Goal: Task Accomplishment & Management: Use online tool/utility

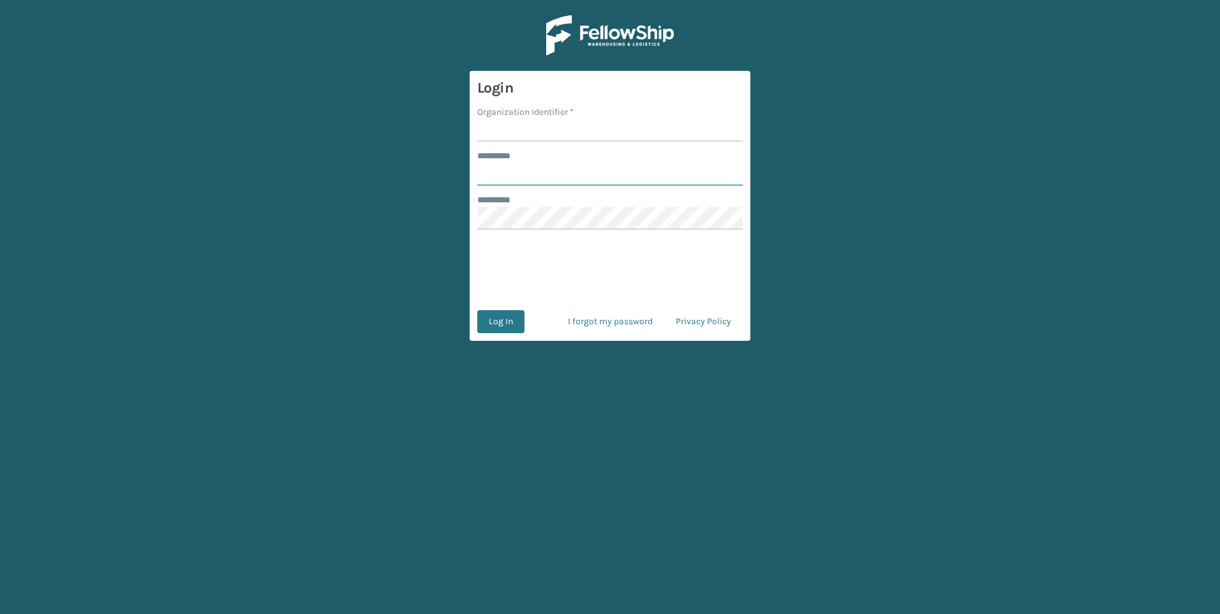
type input "*****"
click at [627, 138] on input "Organization Identifier *" at bounding box center [610, 130] width 266 height 23
click at [596, 140] on input "Organization Identifier *" at bounding box center [610, 130] width 266 height 23
click at [659, 126] on input "Organization Identifier *" at bounding box center [610, 130] width 266 height 23
type input "Fellowship - West"
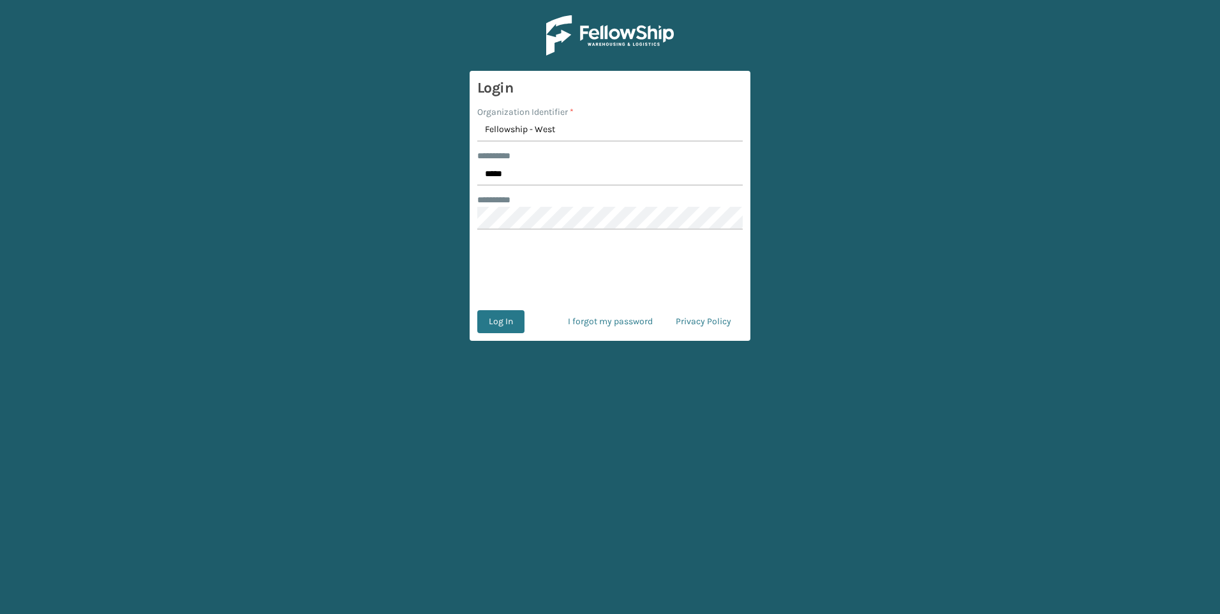
drag, startPoint x: 504, startPoint y: 319, endPoint x: 603, endPoint y: 238, distance: 127.9
click at [504, 319] on button "Log In" at bounding box center [500, 321] width 47 height 23
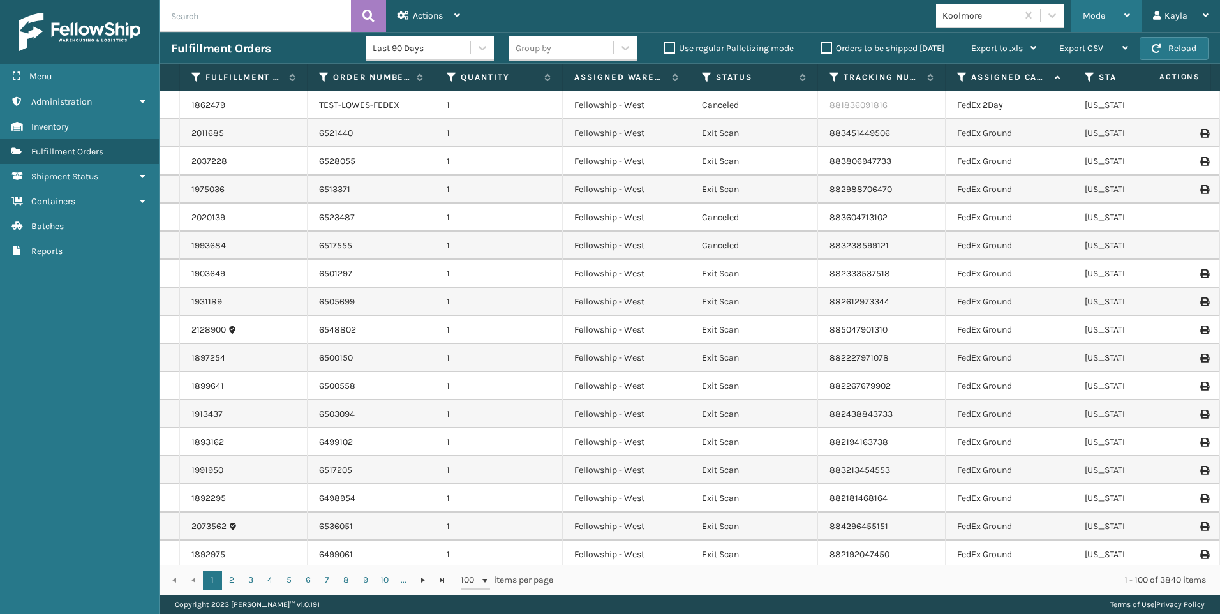
click at [1085, 8] on div "Mode" at bounding box center [1106, 16] width 47 height 32
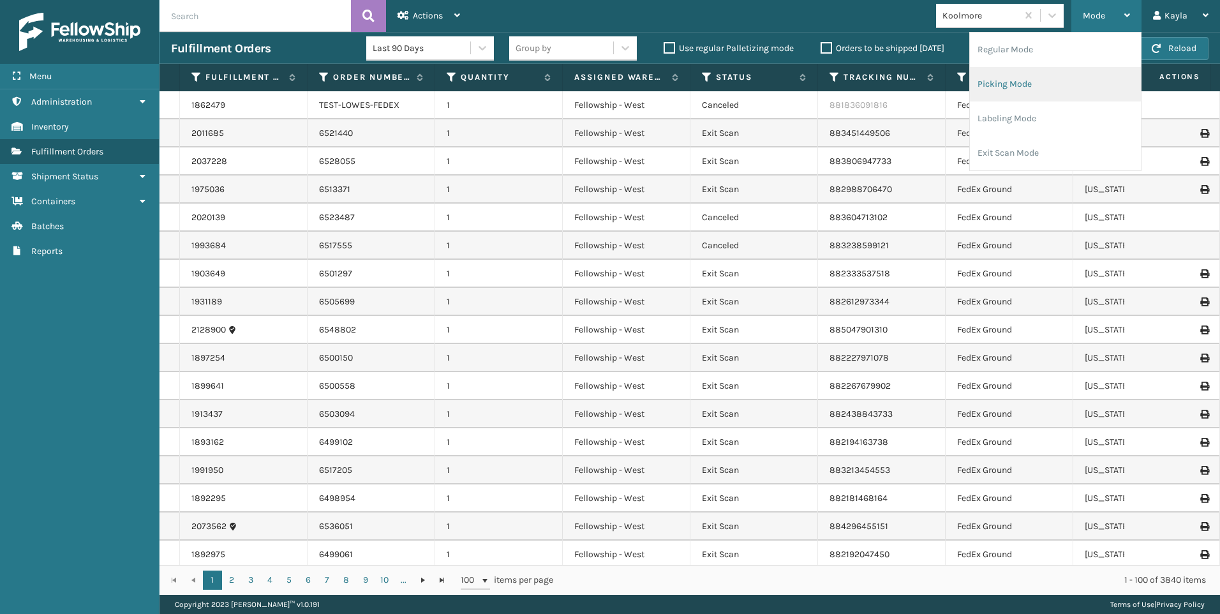
click at [1039, 75] on li "Picking Mode" at bounding box center [1055, 84] width 171 height 34
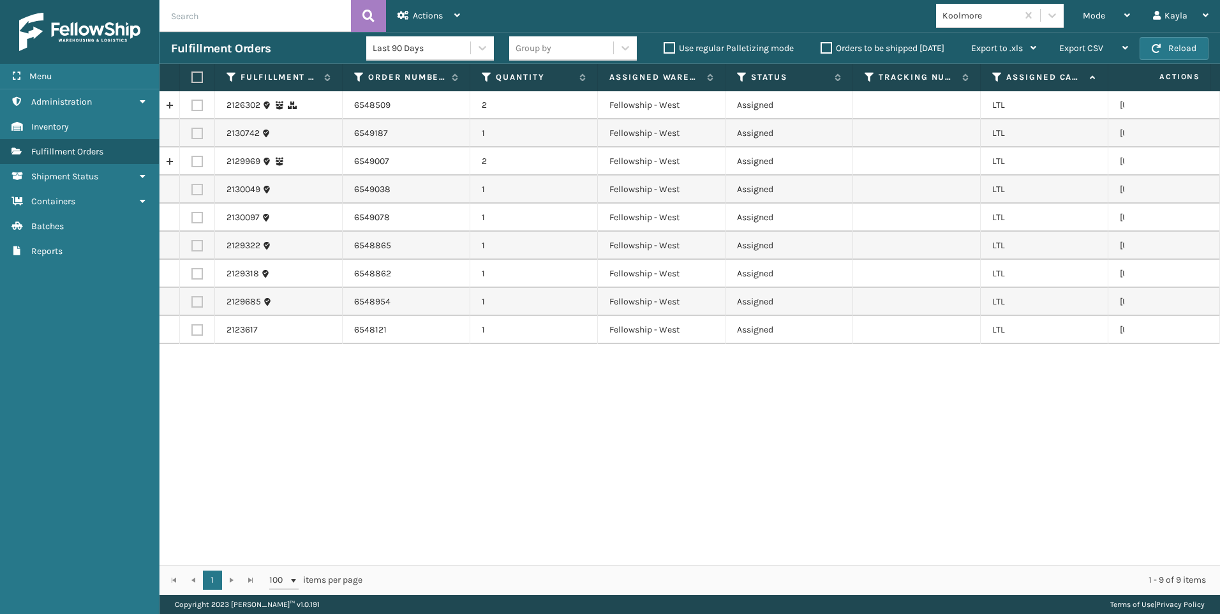
click at [197, 79] on label at bounding box center [195, 76] width 8 height 11
click at [192, 79] on input "checkbox" at bounding box center [191, 77] width 1 height 8
checkbox input "true"
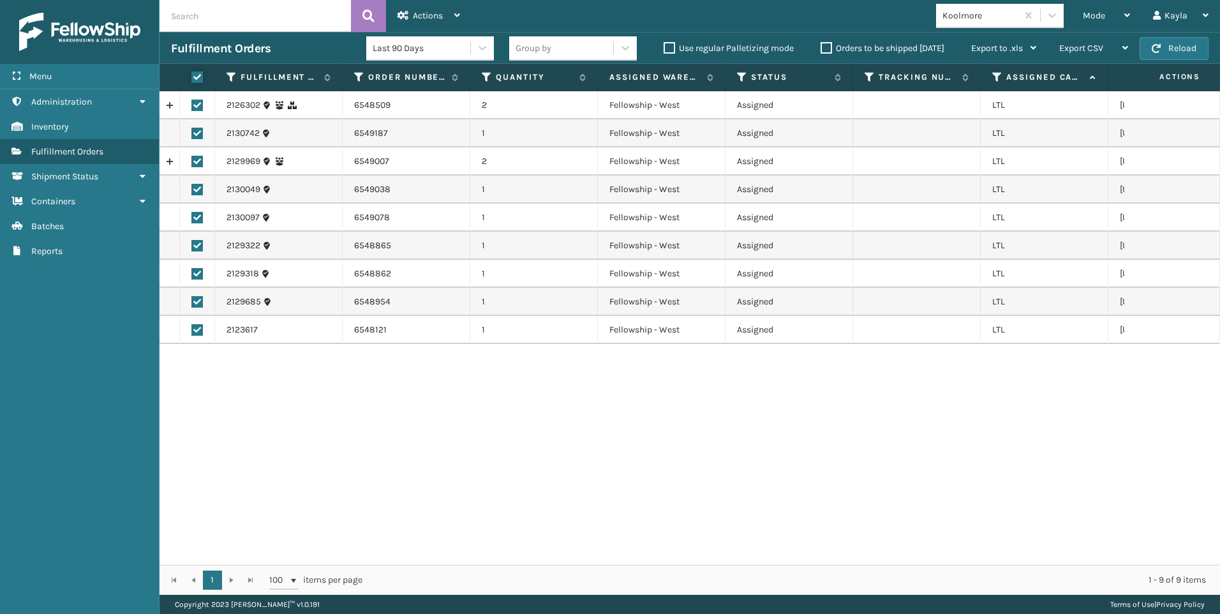
checkbox input "true"
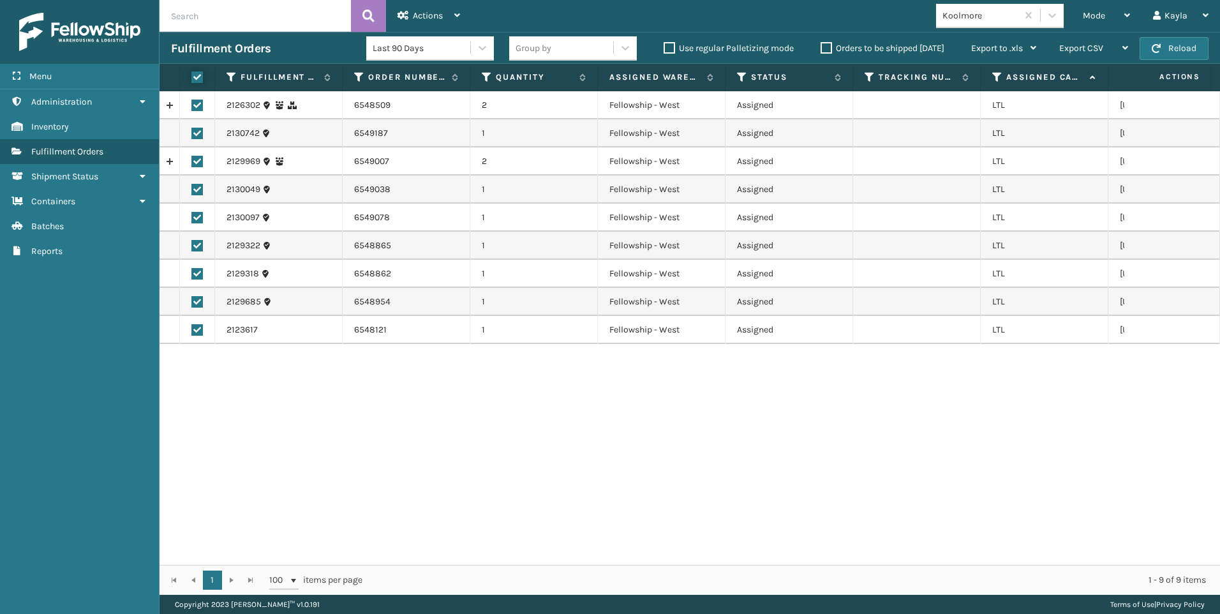
checkbox input "true"
click at [426, 19] on span "Actions" at bounding box center [428, 15] width 30 height 11
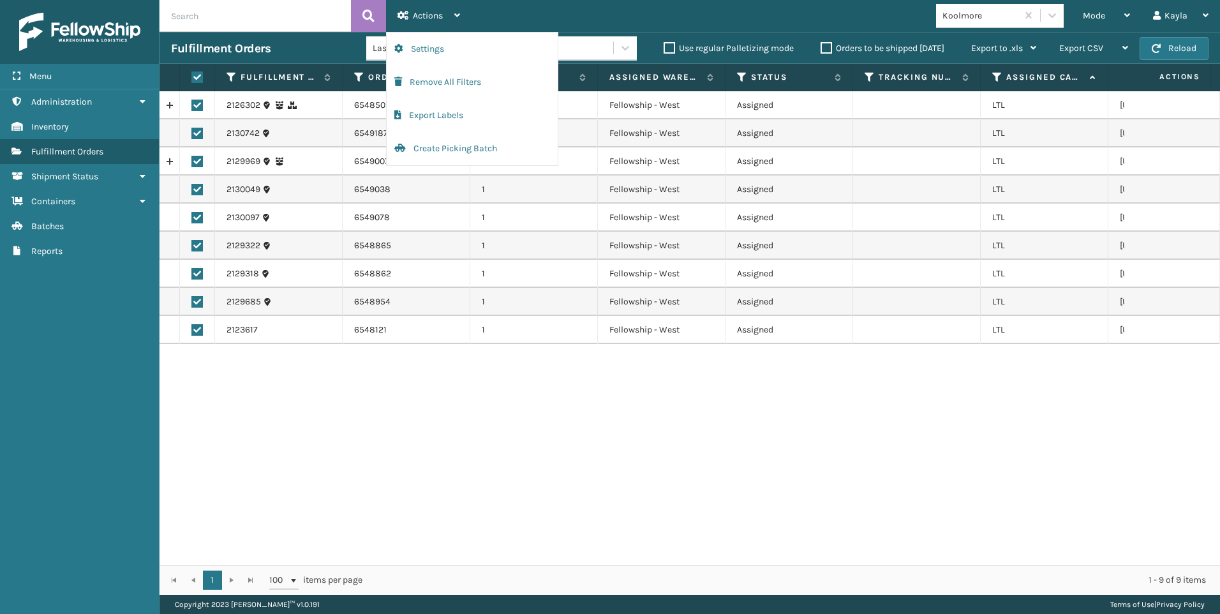
click at [497, 19] on div "Mode Regular Mode Picking Mode Labeling Mode Exit Scan Mode Koolmore Kayla Log …" at bounding box center [846, 16] width 749 height 32
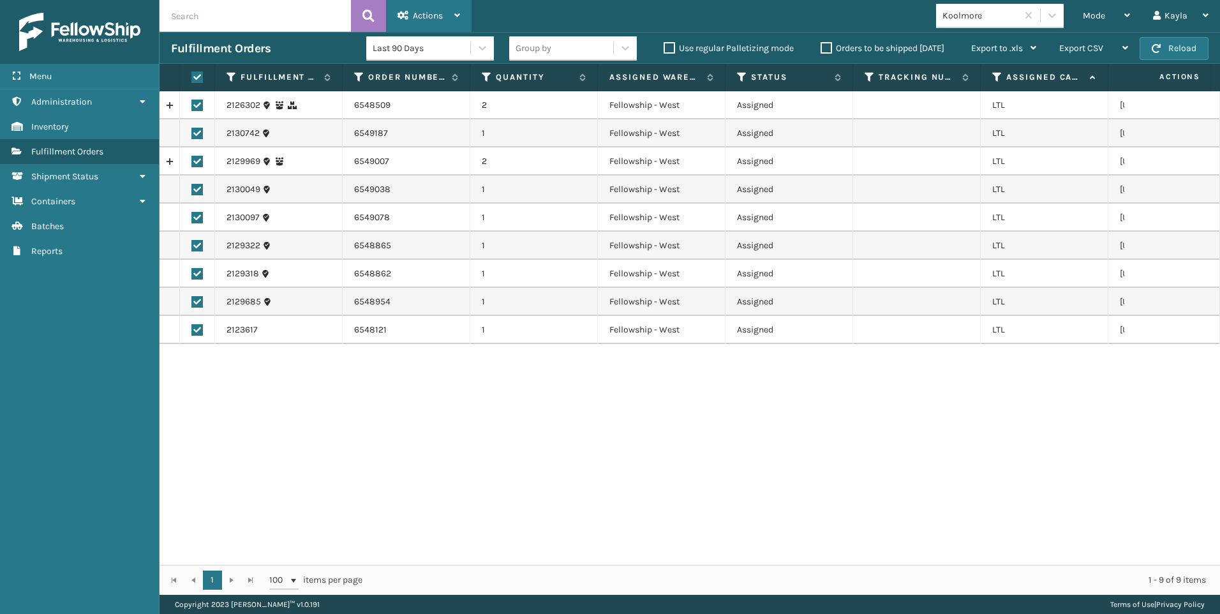
click at [439, 11] on span "Actions" at bounding box center [428, 15] width 30 height 11
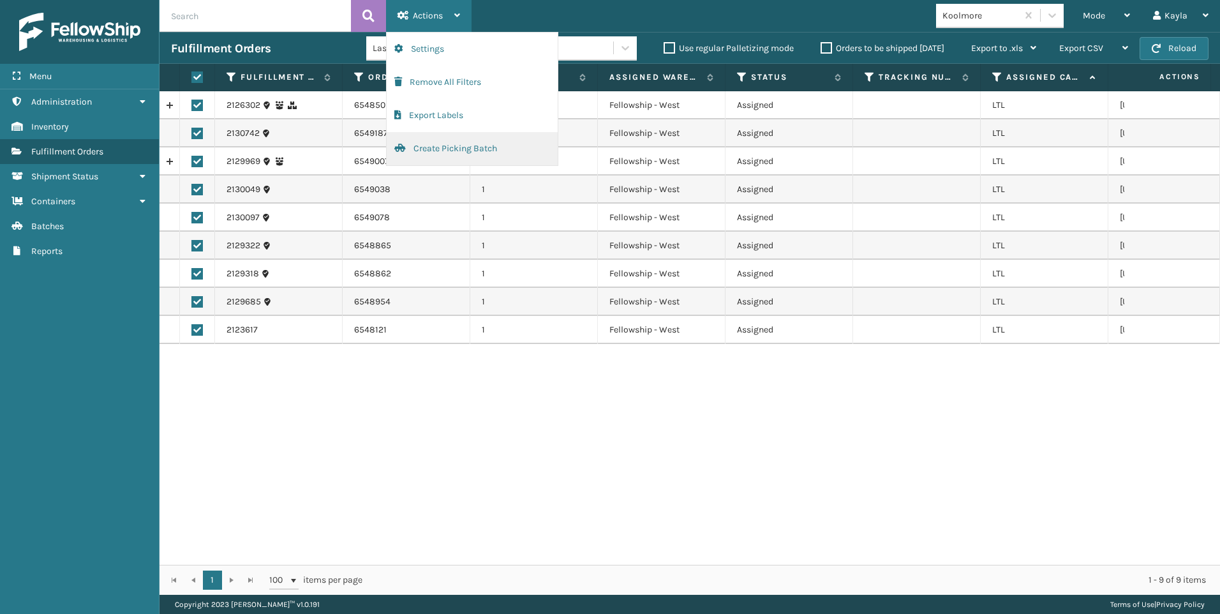
click at [454, 146] on button "Create Picking Batch" at bounding box center [472, 148] width 171 height 33
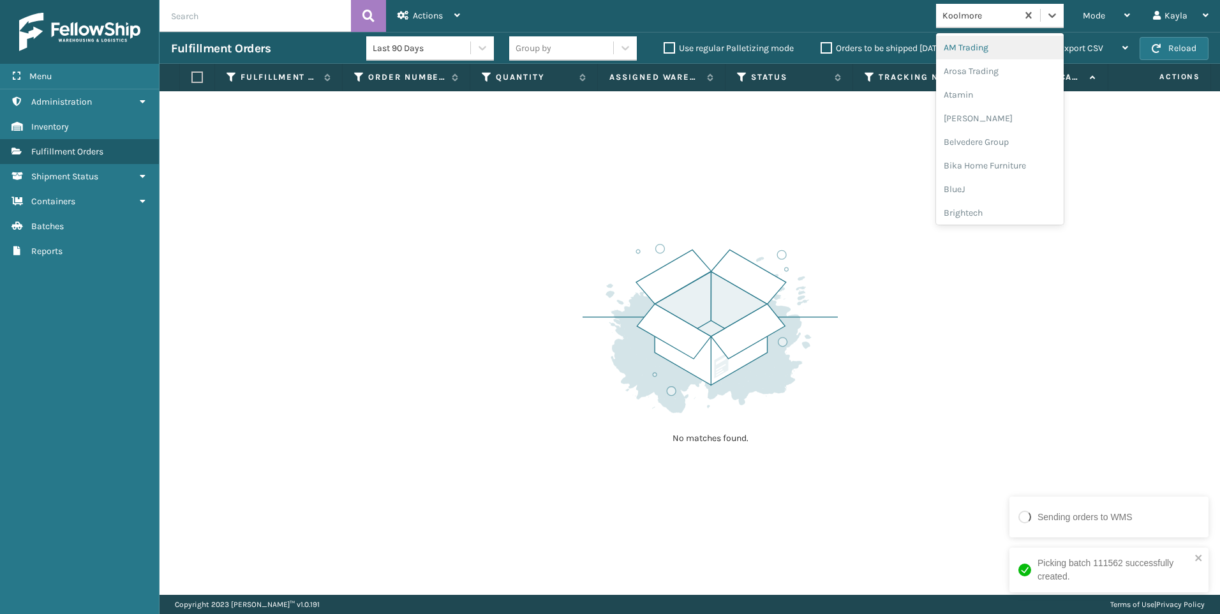
click at [973, 4] on div "Koolmore" at bounding box center [1000, 16] width 128 height 24
click at [999, 191] on div "SleepGeekz" at bounding box center [1000, 187] width 128 height 24
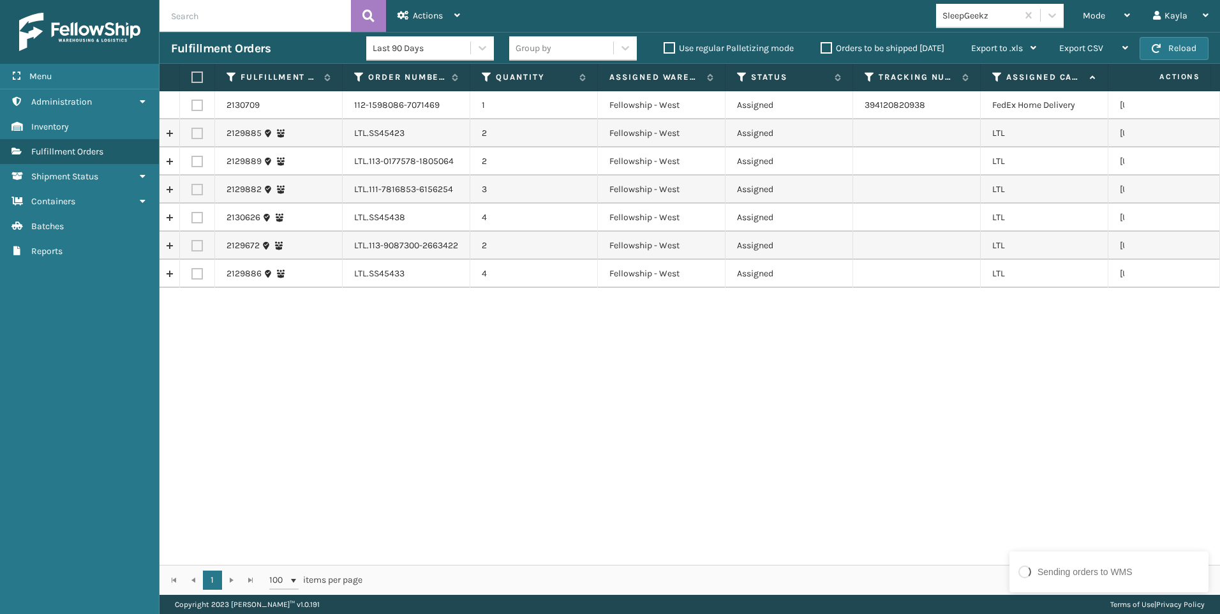
click at [190, 126] on td at bounding box center [197, 133] width 35 height 28
click at [198, 133] on label at bounding box center [196, 133] width 11 height 11
click at [192, 133] on input "checkbox" at bounding box center [191, 132] width 1 height 8
checkbox input "true"
click at [204, 163] on td at bounding box center [197, 161] width 35 height 28
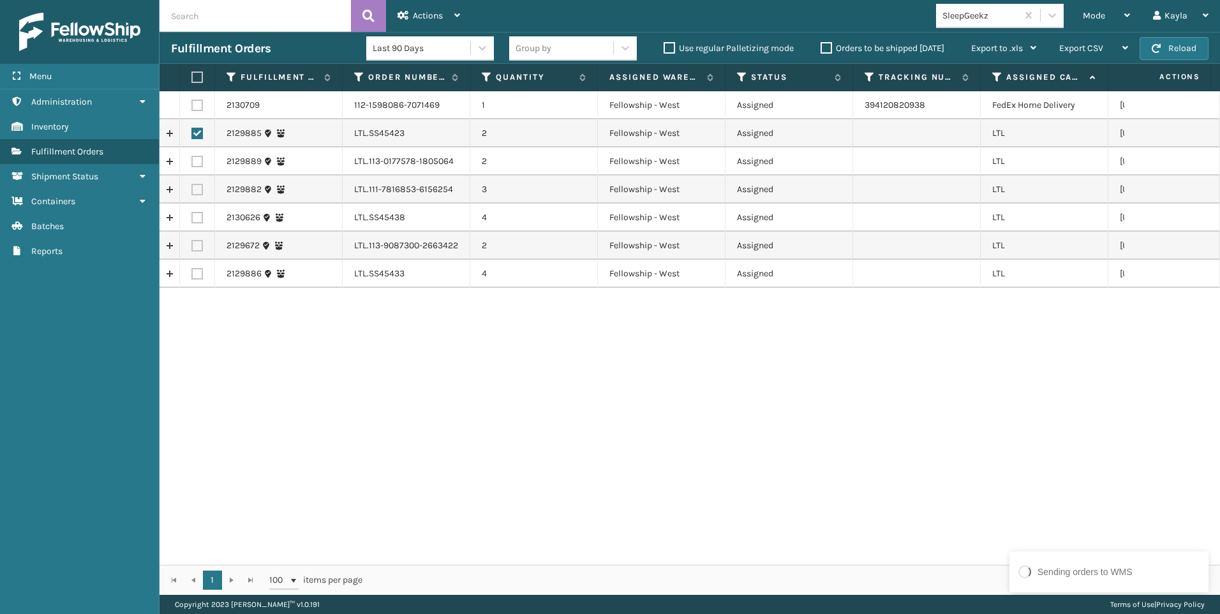
click at [190, 165] on td at bounding box center [197, 161] width 35 height 28
click at [197, 154] on td at bounding box center [197, 161] width 35 height 28
drag, startPoint x: 198, startPoint y: 183, endPoint x: 199, endPoint y: 192, distance: 9.0
click at [198, 184] on td at bounding box center [197, 190] width 35 height 28
click at [201, 193] on label at bounding box center [196, 189] width 11 height 11
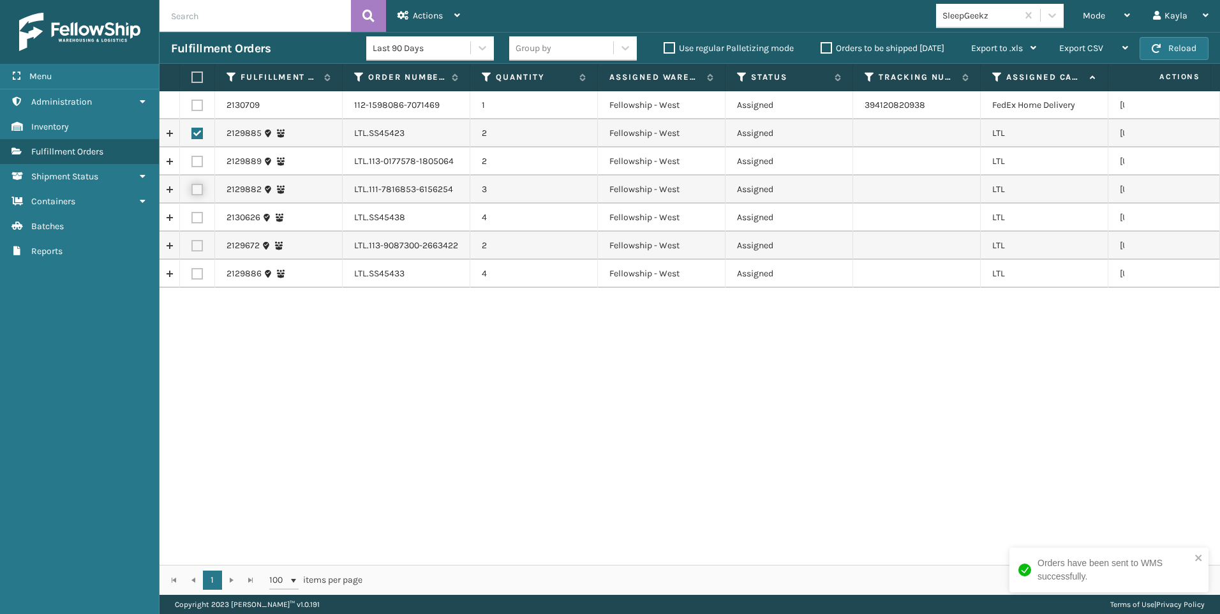
click at [192, 192] on input "checkbox" at bounding box center [191, 188] width 1 height 8
checkbox input "true"
click at [199, 158] on label at bounding box center [196, 161] width 11 height 11
click at [192, 158] on input "checkbox" at bounding box center [191, 160] width 1 height 8
checkbox input "true"
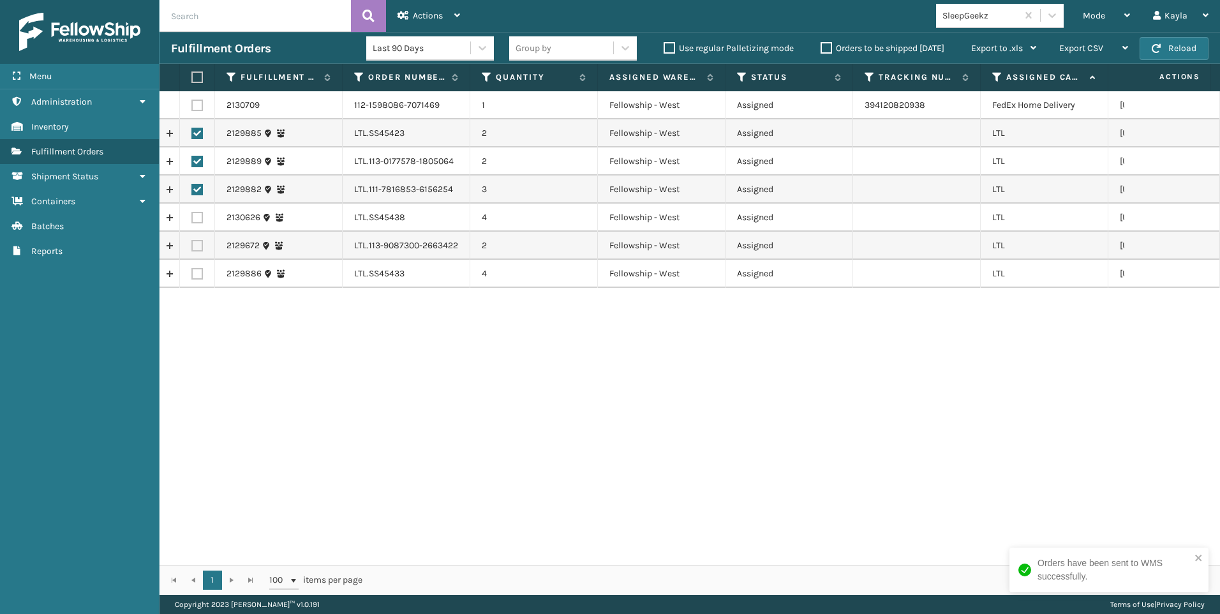
click at [198, 211] on td at bounding box center [197, 218] width 35 height 28
click at [195, 223] on label at bounding box center [196, 217] width 11 height 11
click at [192, 220] on input "checkbox" at bounding box center [191, 216] width 1 height 8
checkbox input "true"
click at [198, 249] on label at bounding box center [196, 245] width 11 height 11
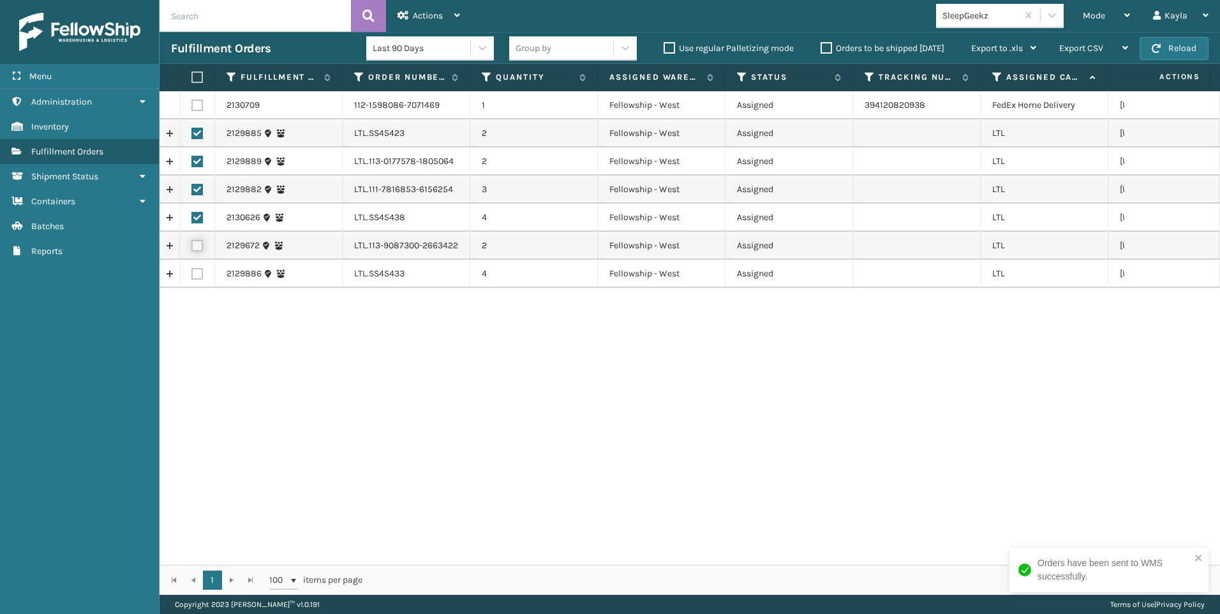
click at [192, 248] on input "checkbox" at bounding box center [191, 244] width 1 height 8
checkbox input "true"
click at [195, 280] on td at bounding box center [197, 274] width 35 height 28
click at [201, 276] on label at bounding box center [196, 273] width 11 height 11
click at [192, 276] on input "checkbox" at bounding box center [191, 272] width 1 height 8
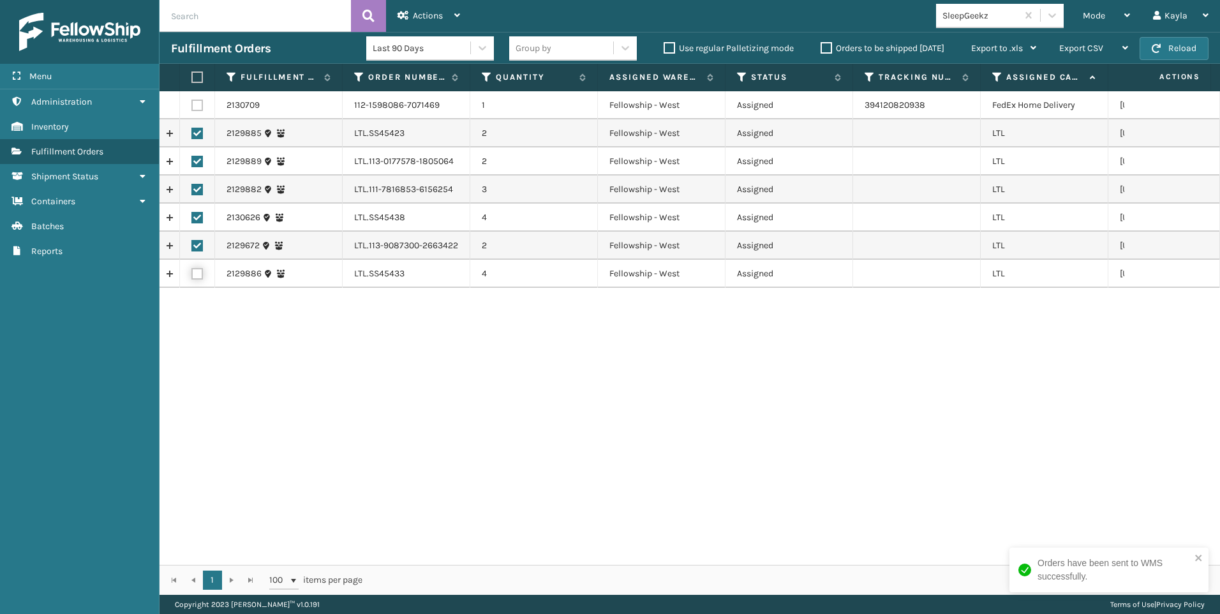
checkbox input "true"
drag, startPoint x: 412, startPoint y: 6, endPoint x: 405, endPoint y: 20, distance: 15.4
click at [412, 9] on div "Actions" at bounding box center [429, 16] width 63 height 32
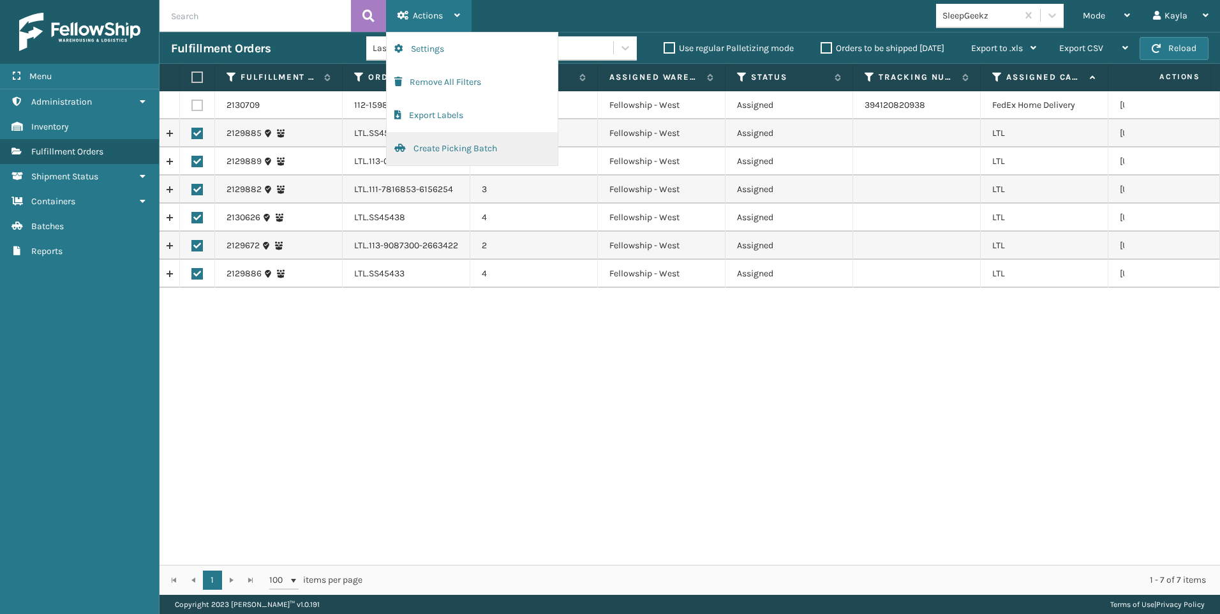
click at [420, 155] on button "Create Picking Batch" at bounding box center [472, 148] width 171 height 33
